Goal: Information Seeking & Learning: Find specific page/section

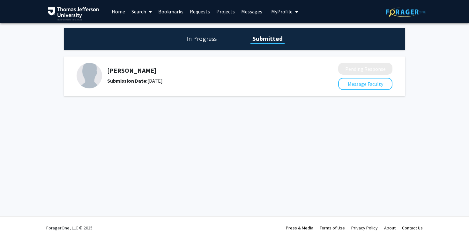
click at [137, 15] on link "Search" at bounding box center [141, 11] width 27 height 22
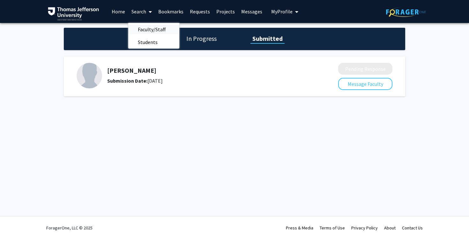
click at [149, 29] on span "Faculty/Staff" at bounding box center [151, 29] width 47 height 13
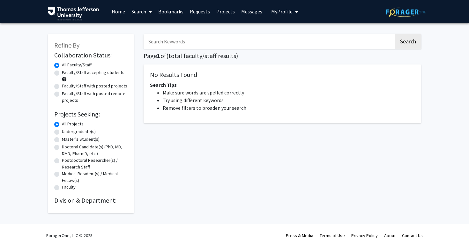
click at [186, 43] on input "Search Keywords" at bounding box center [269, 41] width 251 height 15
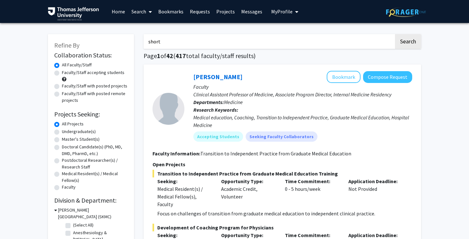
type input "short"
click at [395, 34] on button "Search" at bounding box center [408, 41] width 26 height 15
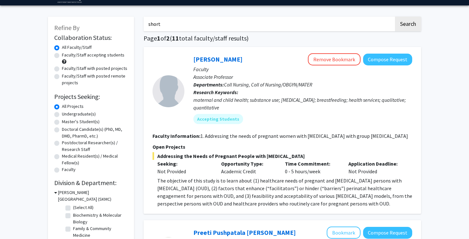
scroll to position [22, 0]
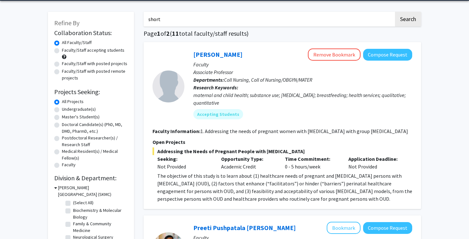
click at [303, 104] on div "maternal and child health; substance use; [MEDICAL_DATA]; breastfeeding; health…" at bounding box center [302, 98] width 219 height 15
